Goal: Information Seeking & Learning: Compare options

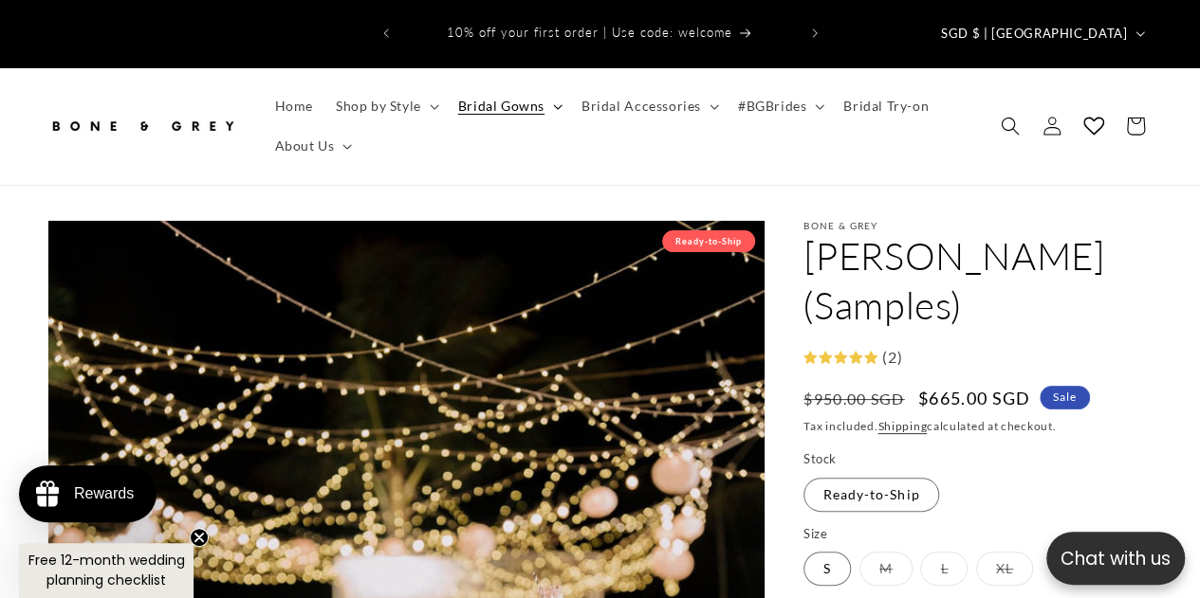
click at [546, 86] on summary "Bridal Gowns" at bounding box center [508, 106] width 123 height 40
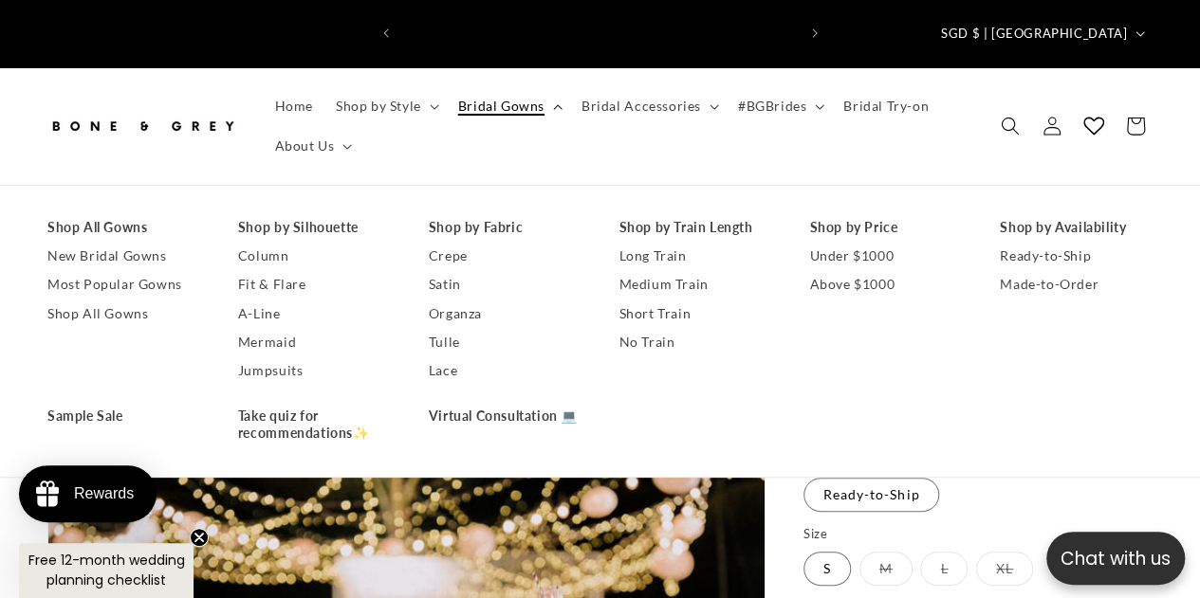
scroll to position [0, 395]
click at [123, 213] on link "Shop All Gowns" at bounding box center [123, 227] width 153 height 28
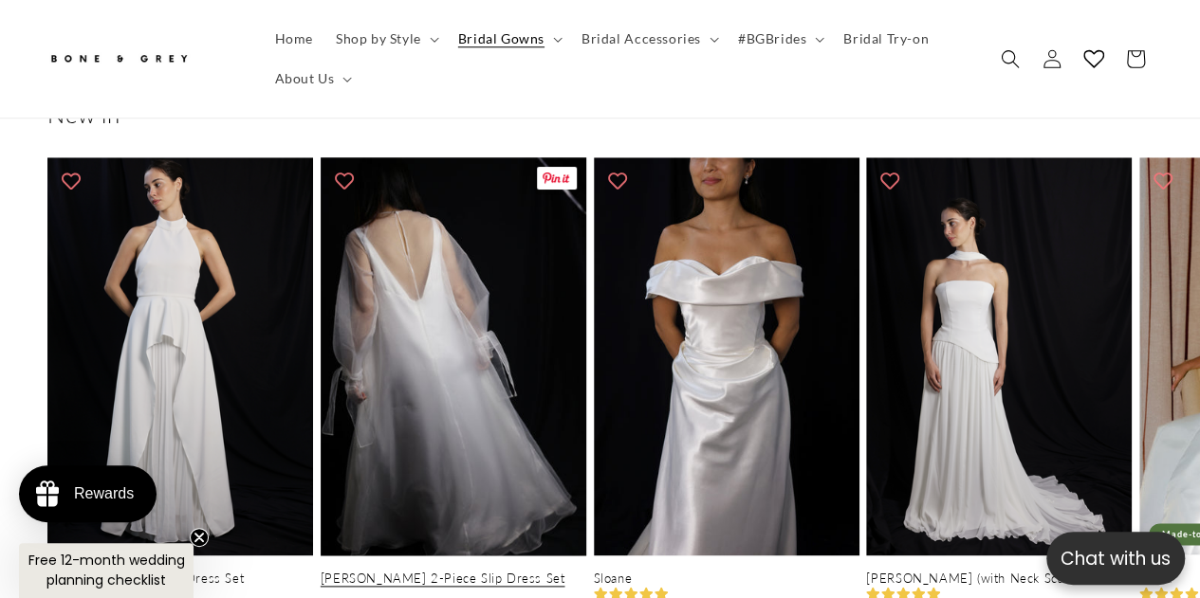
scroll to position [0, 788]
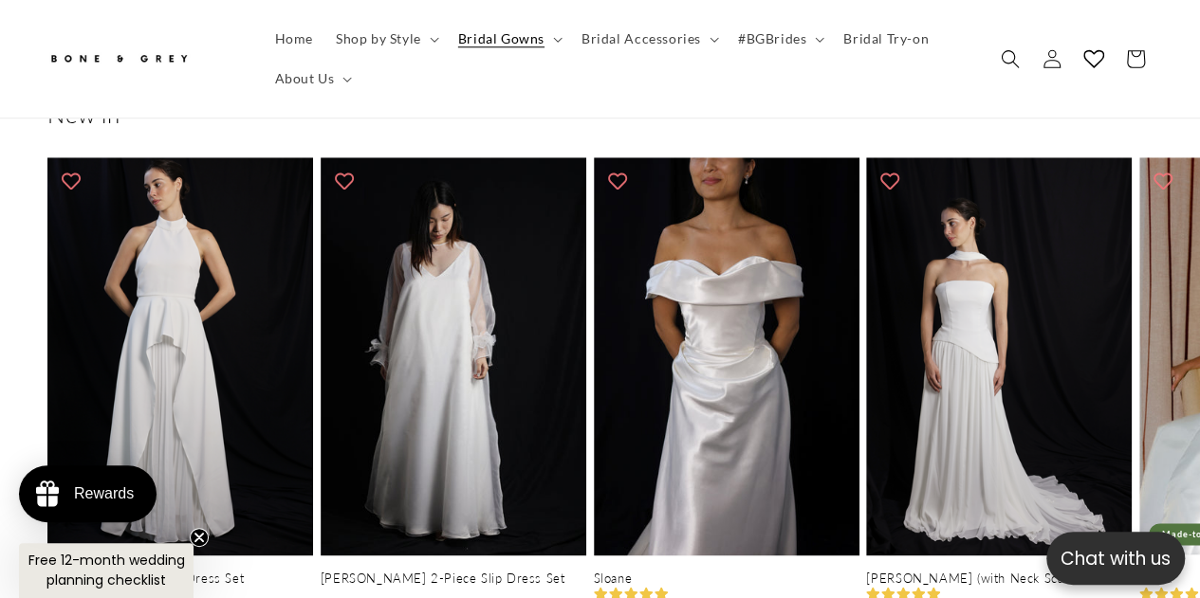
click at [463, 84] on ul "Home Shop by Style Vows in Motion By Style Modern Minimalist Romantic Glamorous…" at bounding box center [618, 59] width 708 height 80
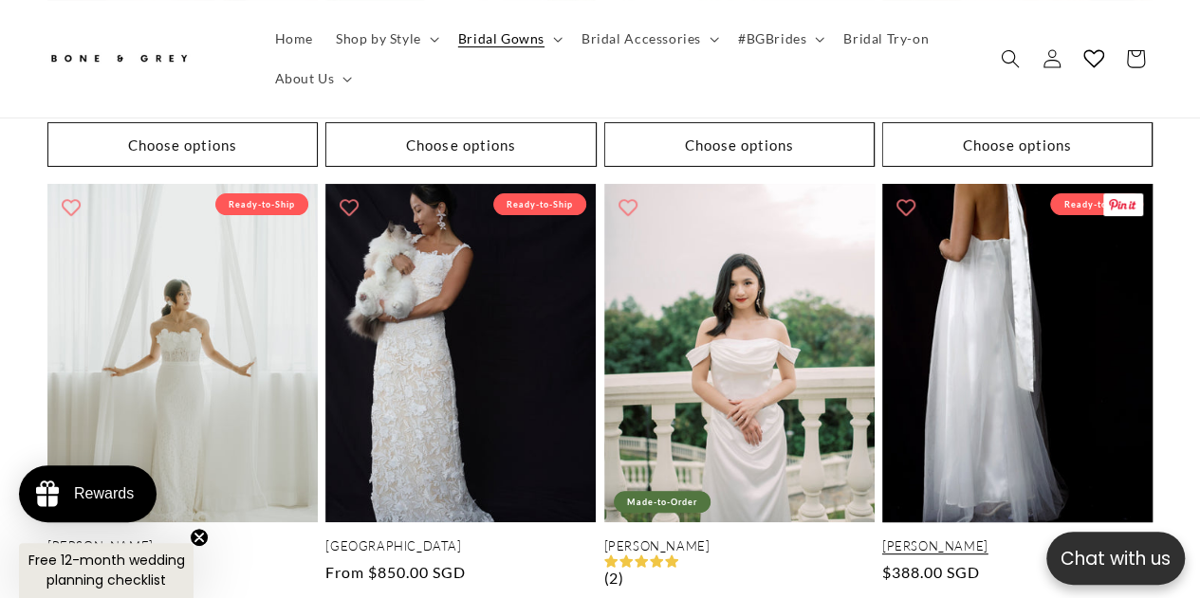
scroll to position [0, 0]
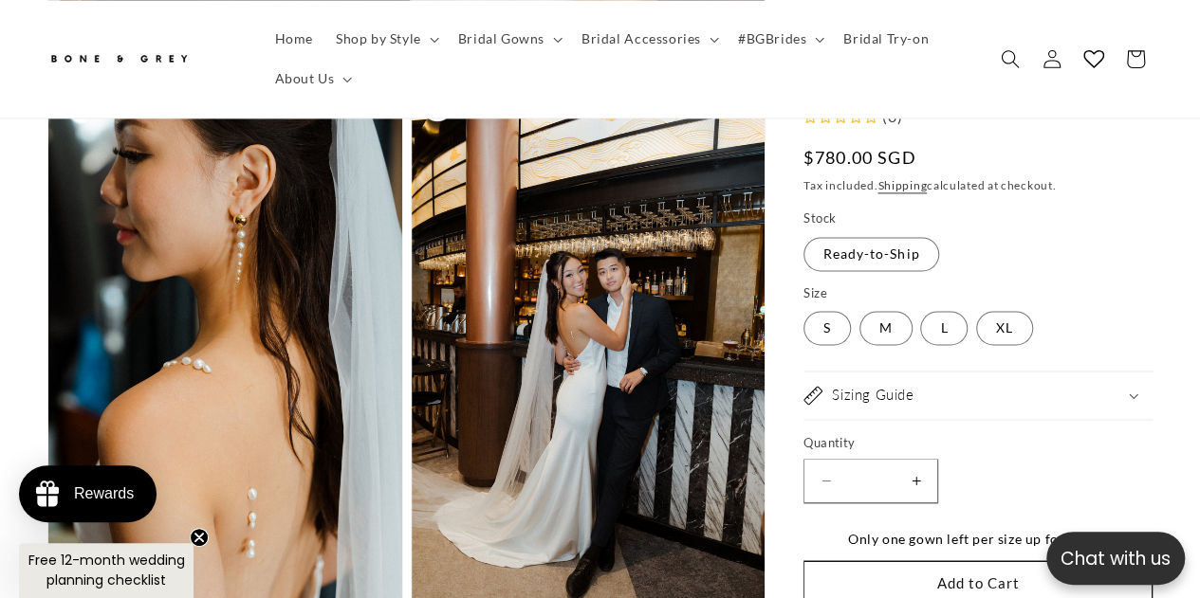
scroll to position [0, 788]
drag, startPoint x: 416, startPoint y: 414, endPoint x: 0, endPoint y: 301, distance: 431.6
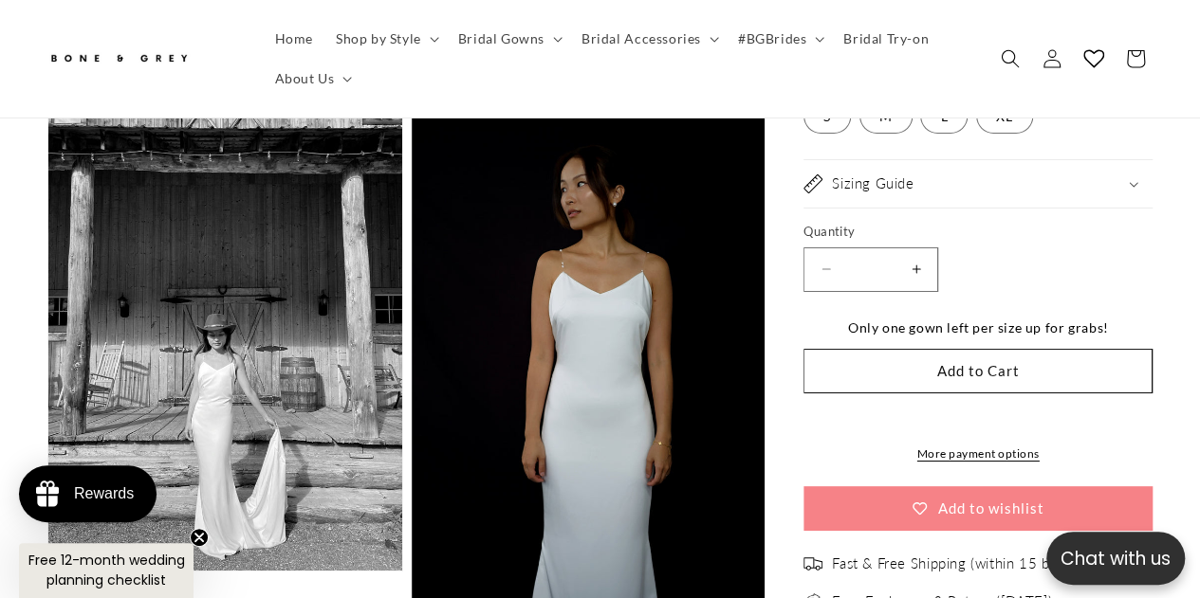
scroll to position [3562, 0]
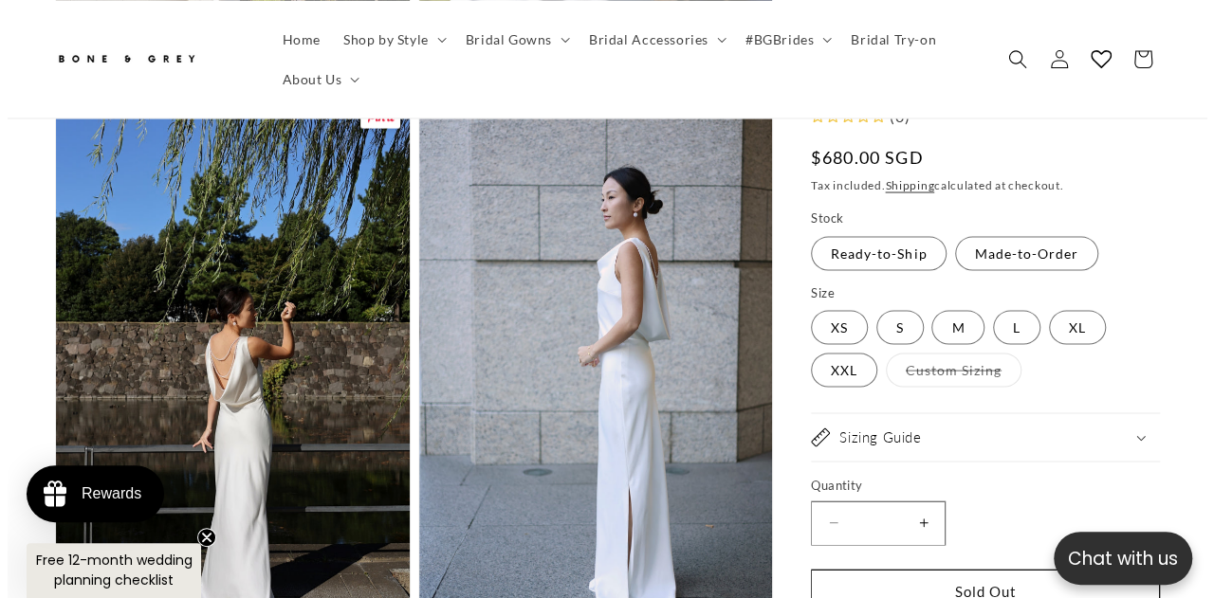
scroll to position [1770, 0]
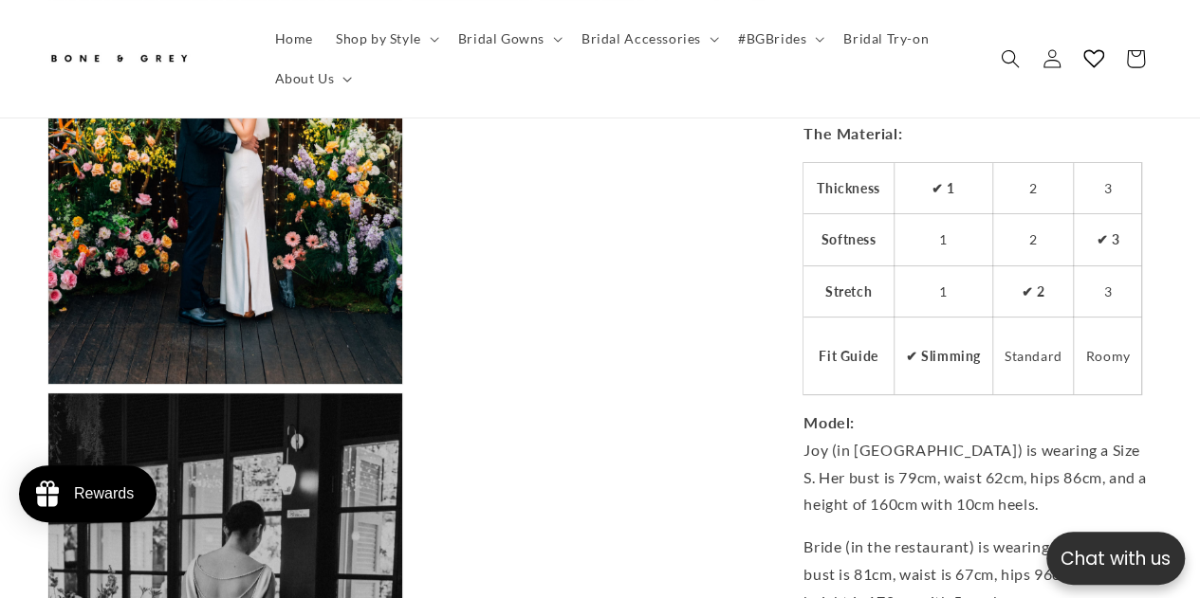
scroll to position [3624, 0]
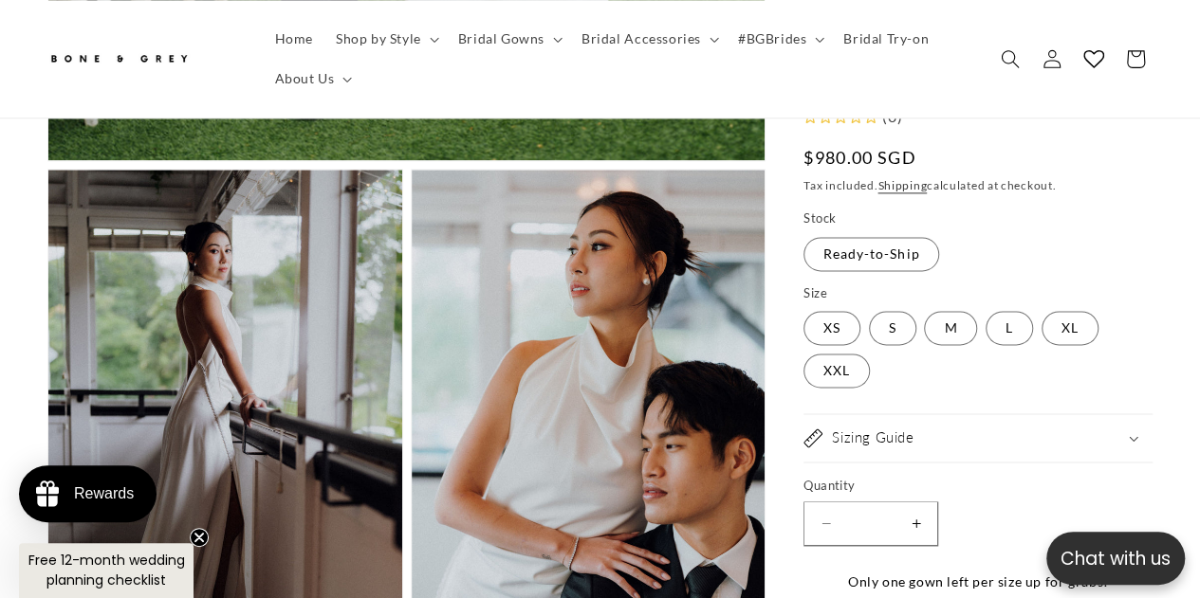
scroll to position [1224, 0]
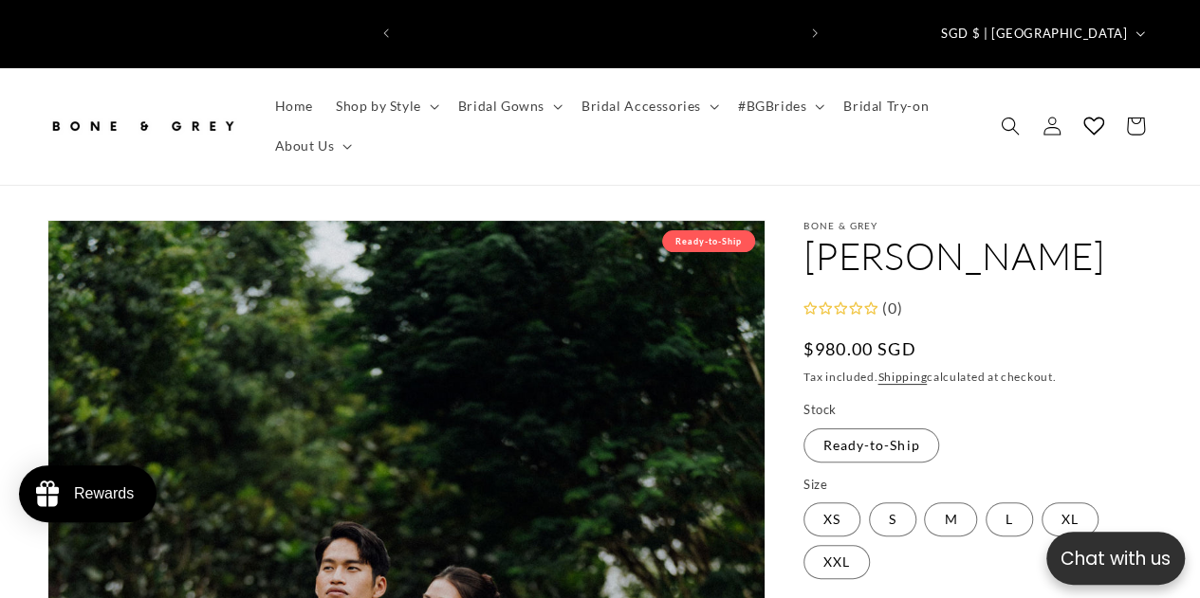
scroll to position [0, 0]
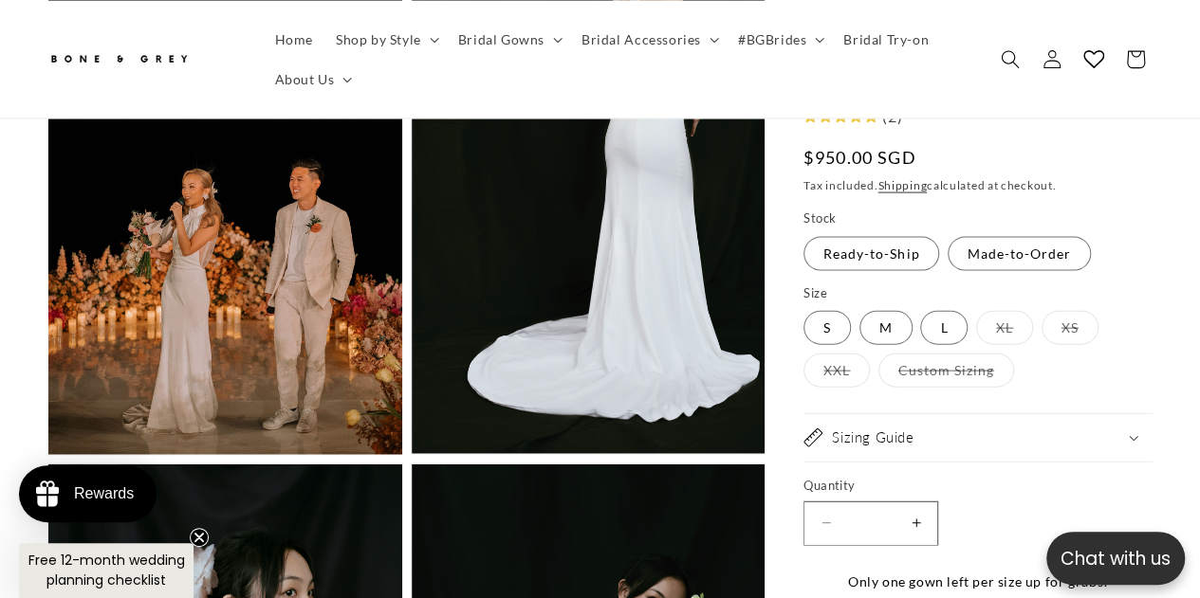
scroll to position [1941, 0]
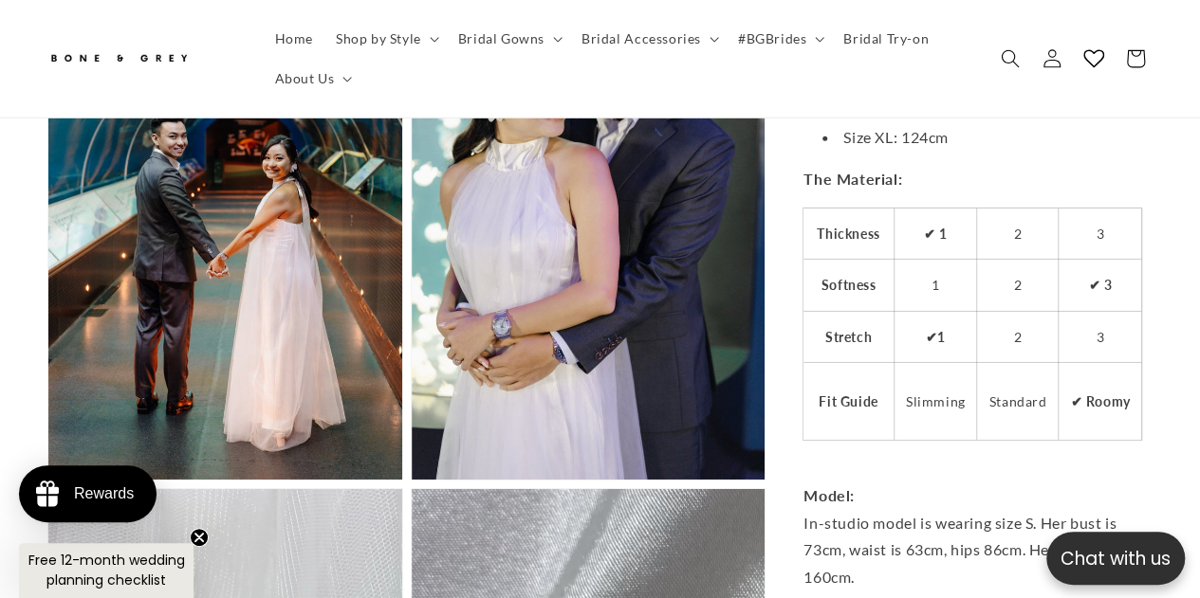
scroll to position [0, 395]
